Goal: Task Accomplishment & Management: Complete application form

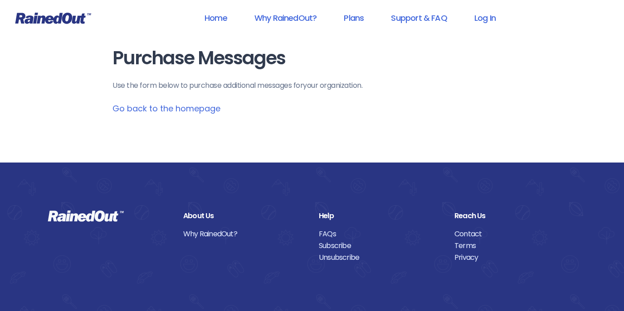
click at [195, 112] on link "Go back to the homepage" at bounding box center [166, 108] width 108 height 11
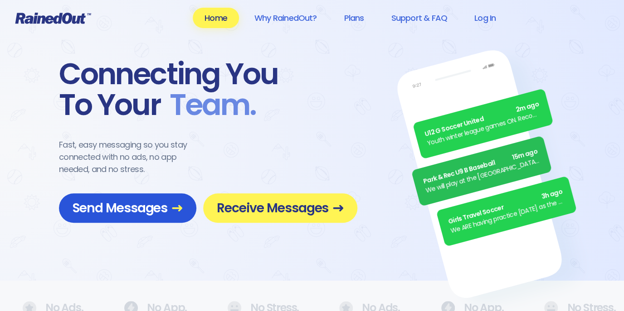
click at [82, 209] on span "Send Messages" at bounding box center [128, 208] width 110 height 16
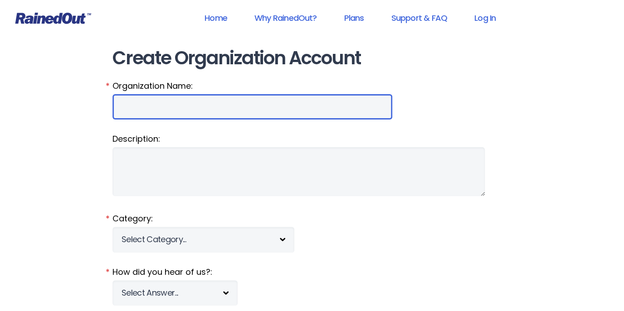
click at [198, 112] on input "Organization Name:" at bounding box center [252, 106] width 280 height 25
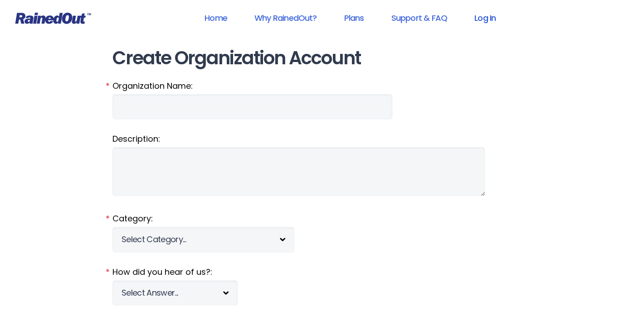
click at [485, 10] on link "Log In" at bounding box center [484, 18] width 45 height 20
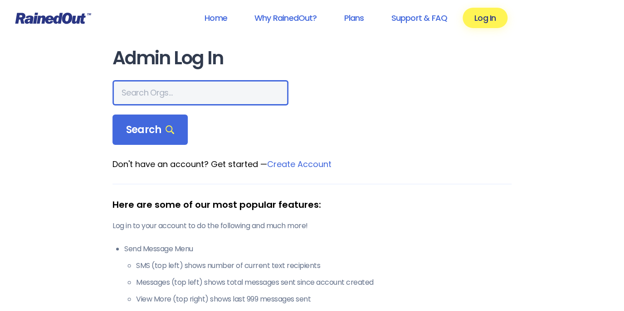
click at [179, 92] on input "text" at bounding box center [200, 92] width 176 height 25
type input "river fox"
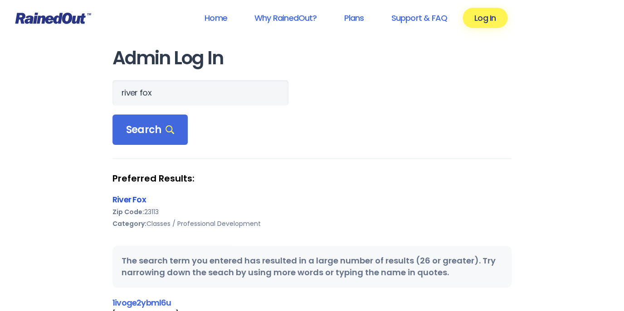
click at [130, 204] on link "River Fox" at bounding box center [129, 199] width 34 height 11
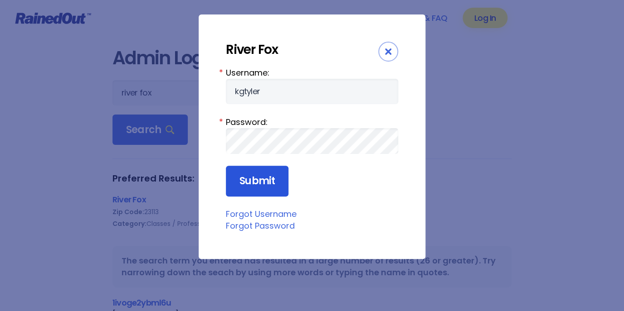
click at [270, 168] on input "Submit" at bounding box center [257, 181] width 63 height 31
